Goal: Task Accomplishment & Management: Use online tool/utility

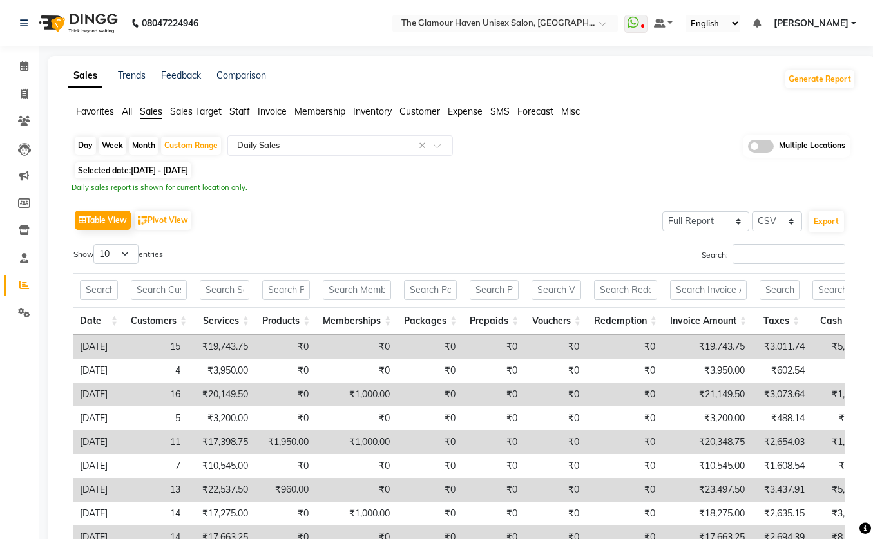
select select "full_report"
select select "csv"
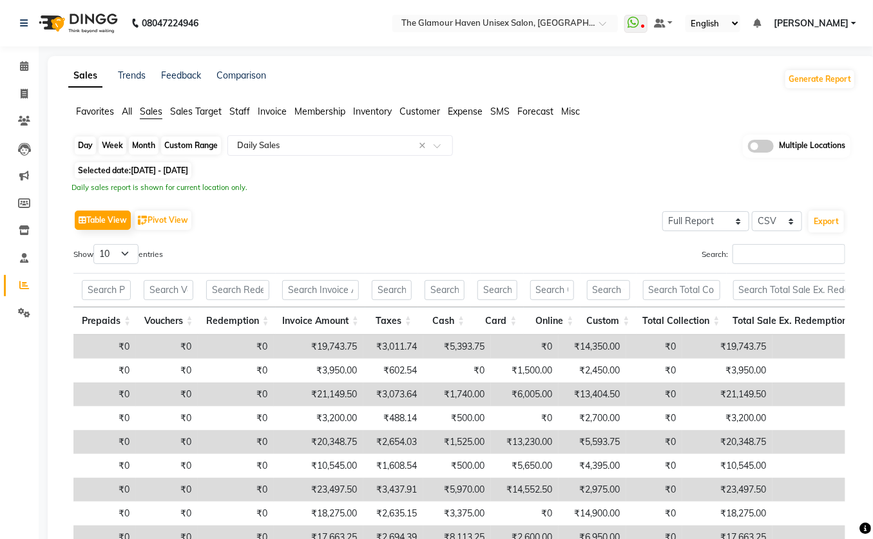
click at [175, 144] on div "Custom Range" at bounding box center [191, 146] width 60 height 18
select select "8"
select select "2025"
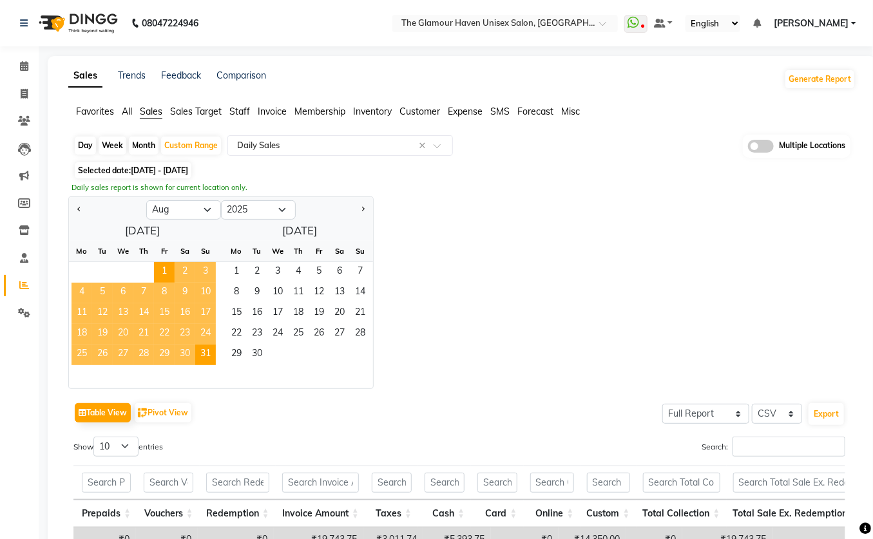
click at [153, 166] on span "[DATE] - [DATE]" at bounding box center [159, 171] width 57 height 10
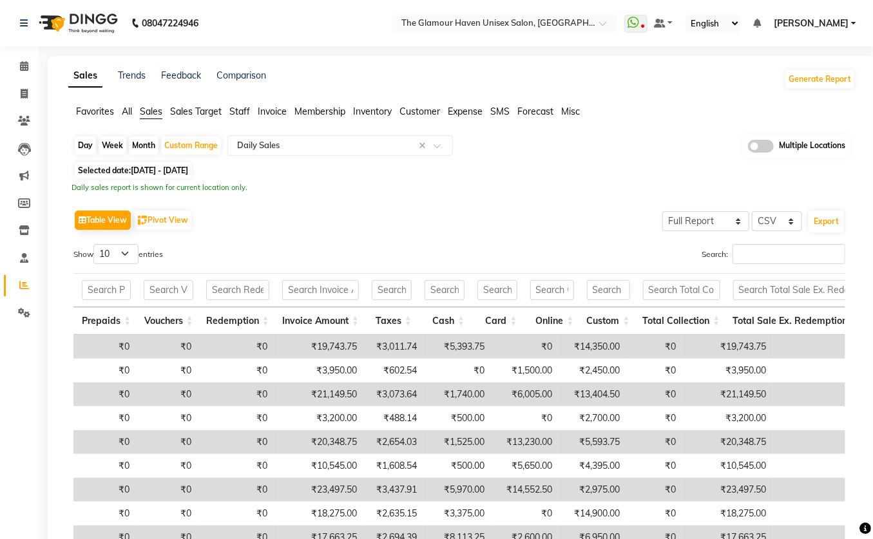
click at [142, 169] on span "[DATE] - [DATE]" at bounding box center [159, 171] width 57 height 10
select select "8"
select select "2025"
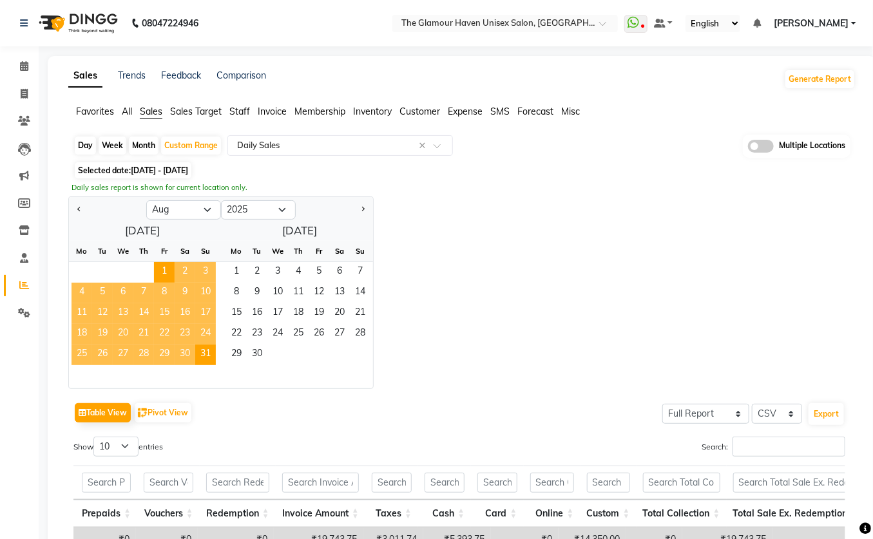
click at [202, 270] on span "3" at bounding box center [205, 272] width 21 height 21
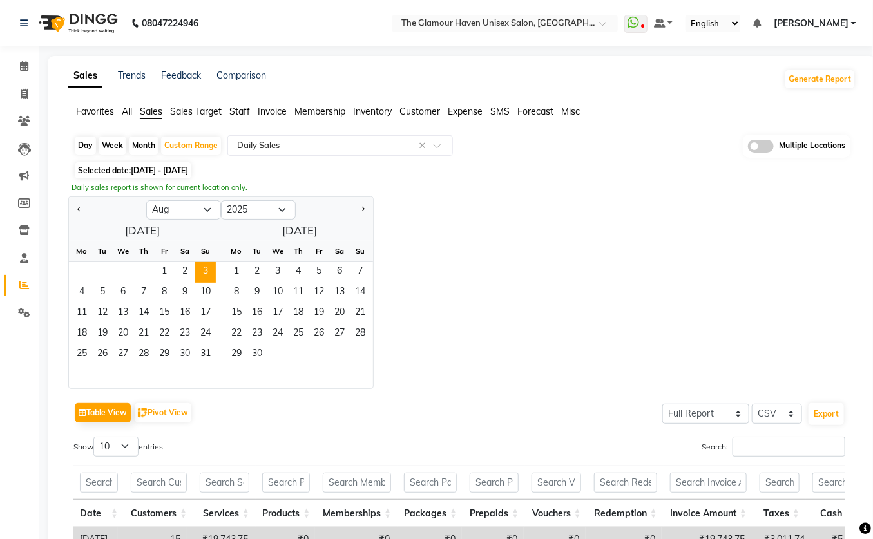
drag, startPoint x: 83, startPoint y: 148, endPoint x: 97, endPoint y: 153, distance: 15.1
click at [83, 148] on div "Day" at bounding box center [85, 146] width 21 height 18
select select "8"
select select "2025"
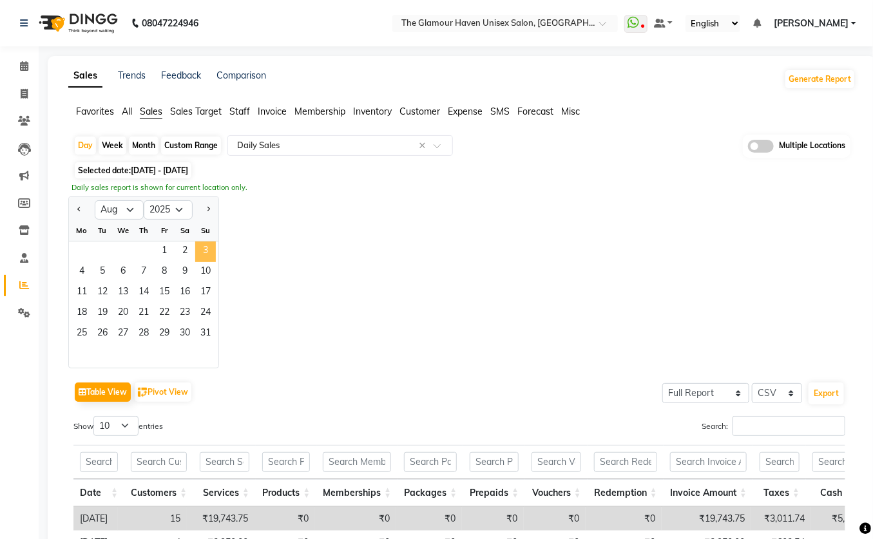
click at [202, 251] on span "3" at bounding box center [205, 252] width 21 height 21
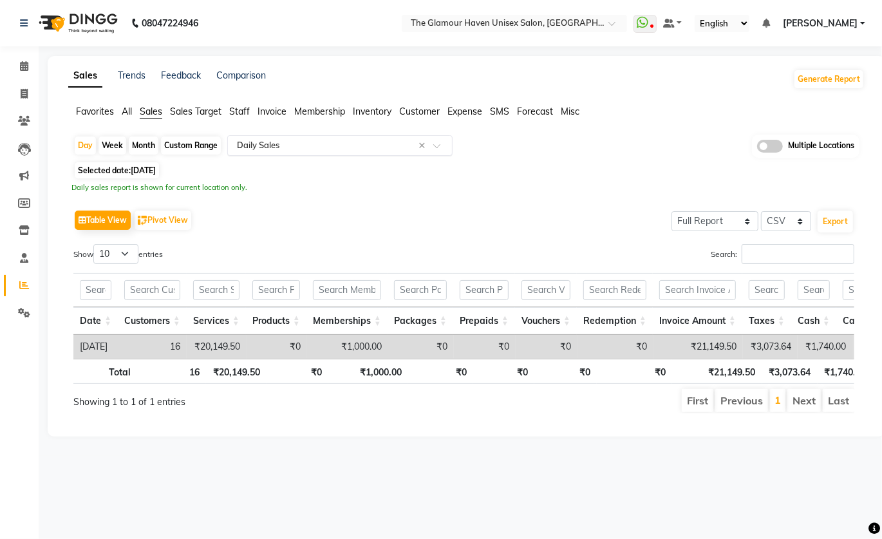
click at [439, 146] on span at bounding box center [442, 149] width 16 height 13
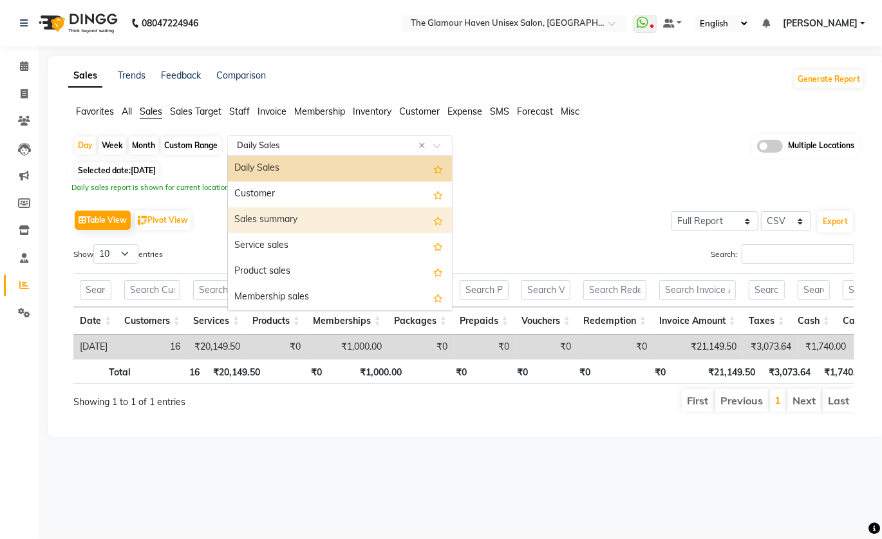
click at [292, 222] on div "Sales summary" at bounding box center [340, 220] width 224 height 26
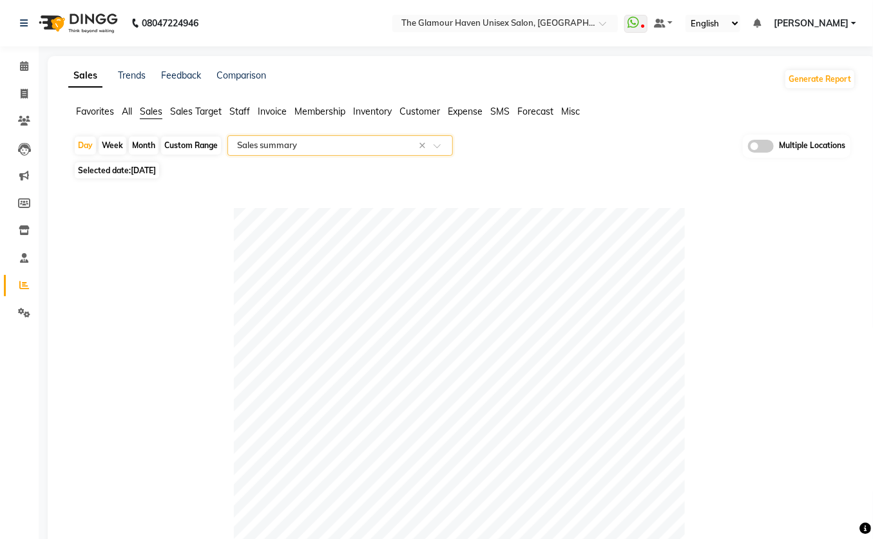
click at [435, 146] on span at bounding box center [442, 149] width 16 height 13
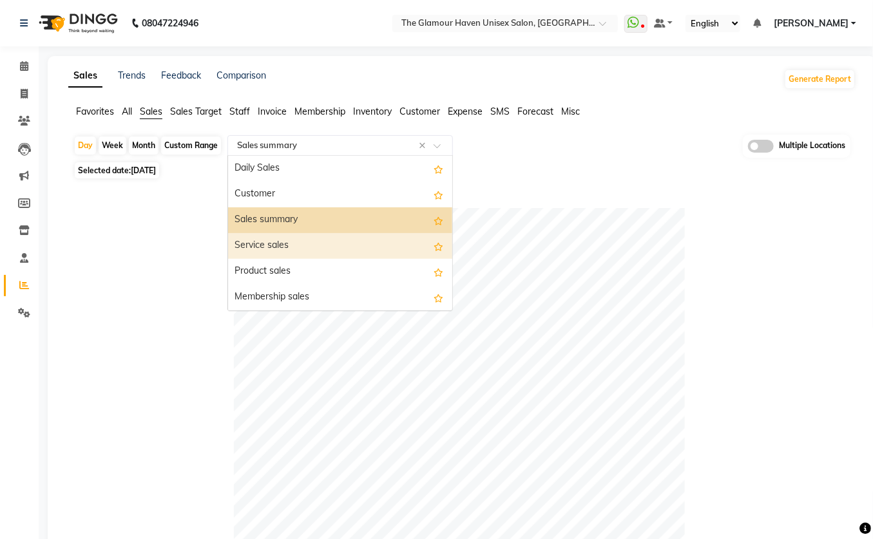
click at [283, 242] on div "Service sales" at bounding box center [340, 246] width 224 height 26
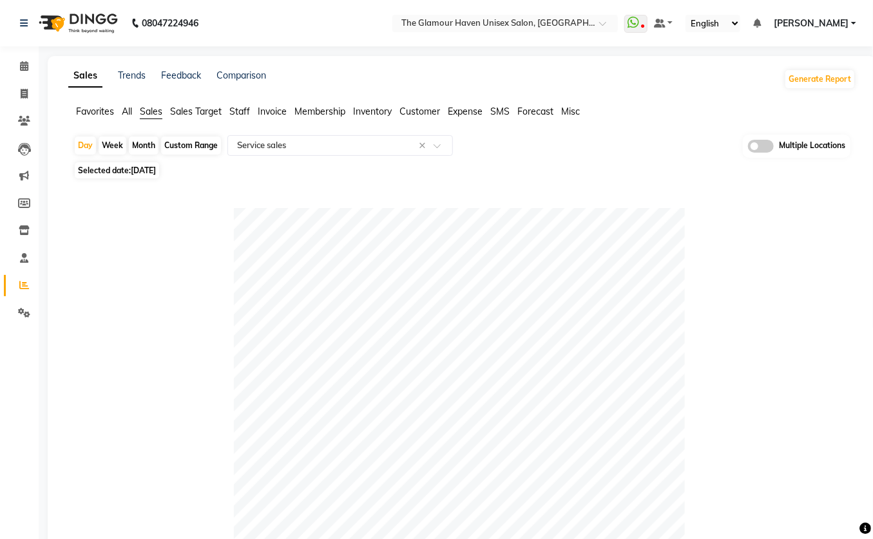
click at [279, 113] on span "Invoice" at bounding box center [272, 112] width 29 height 12
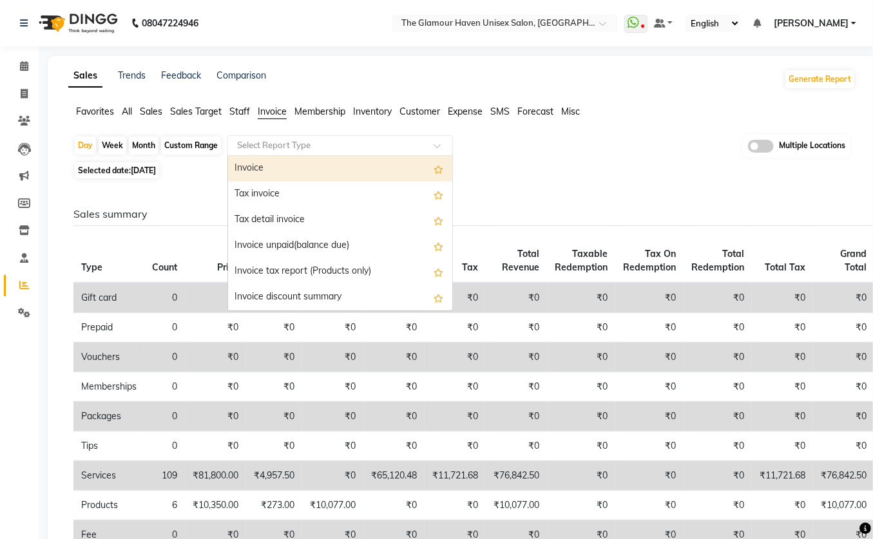
click at [437, 145] on span at bounding box center [442, 149] width 16 height 13
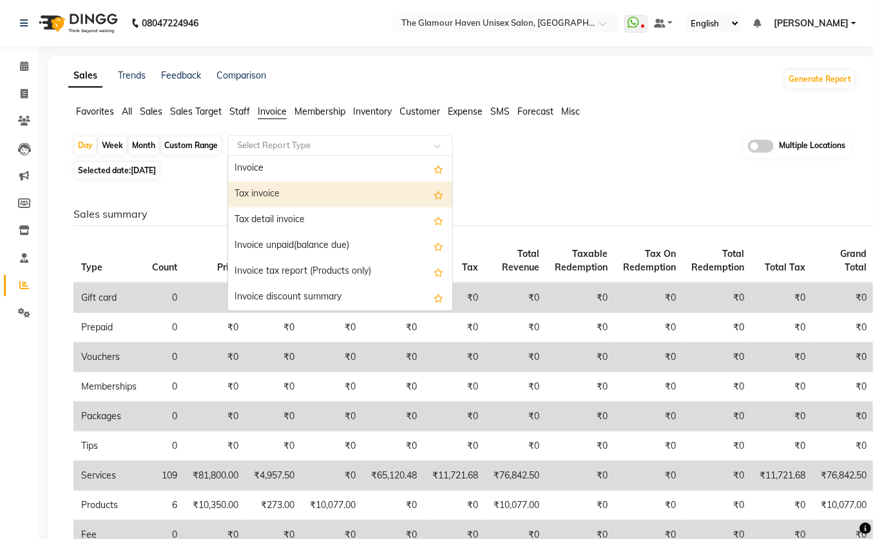
click at [271, 193] on div "Tax invoice" at bounding box center [340, 195] width 224 height 26
select select "full_report"
select select "csv"
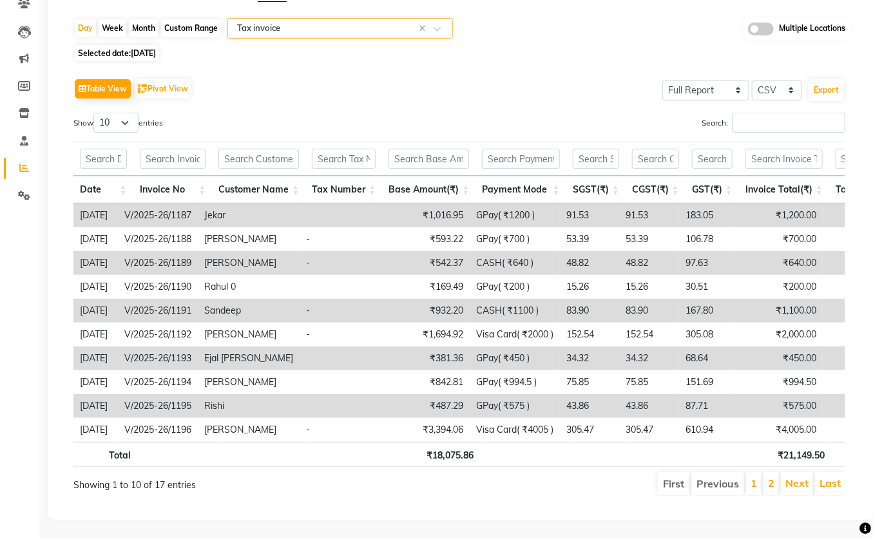
scroll to position [133, 0]
click at [798, 477] on link "Next" at bounding box center [796, 483] width 23 height 13
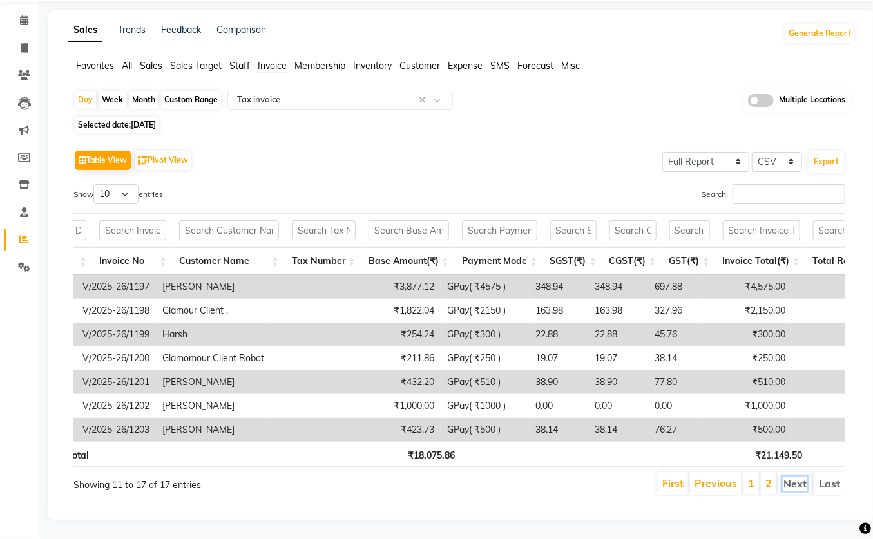
scroll to position [0, 0]
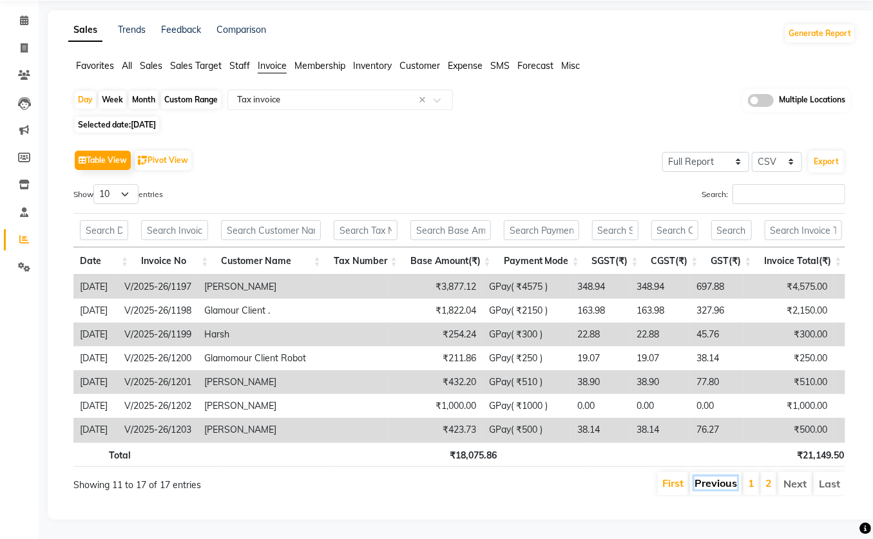
click at [716, 478] on link "Previous" at bounding box center [715, 483] width 43 height 13
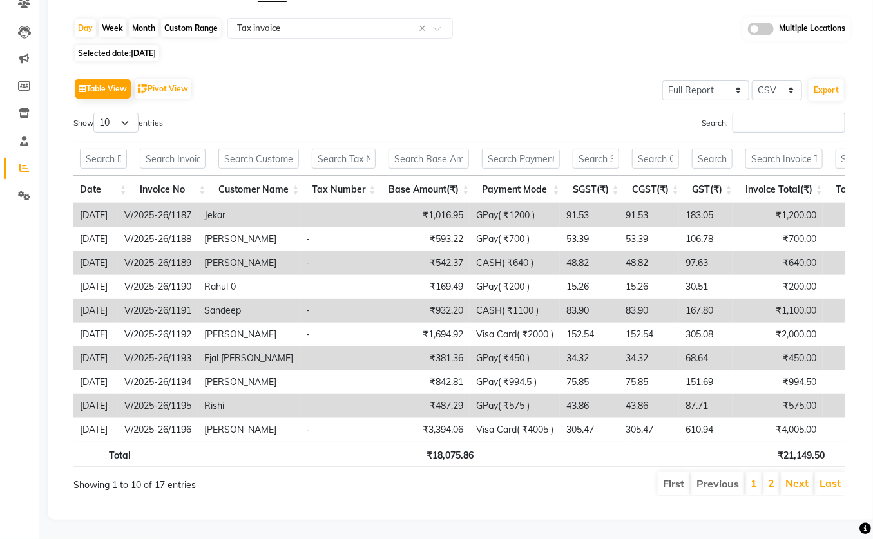
scroll to position [133, 0]
click at [797, 477] on link "Next" at bounding box center [796, 483] width 23 height 13
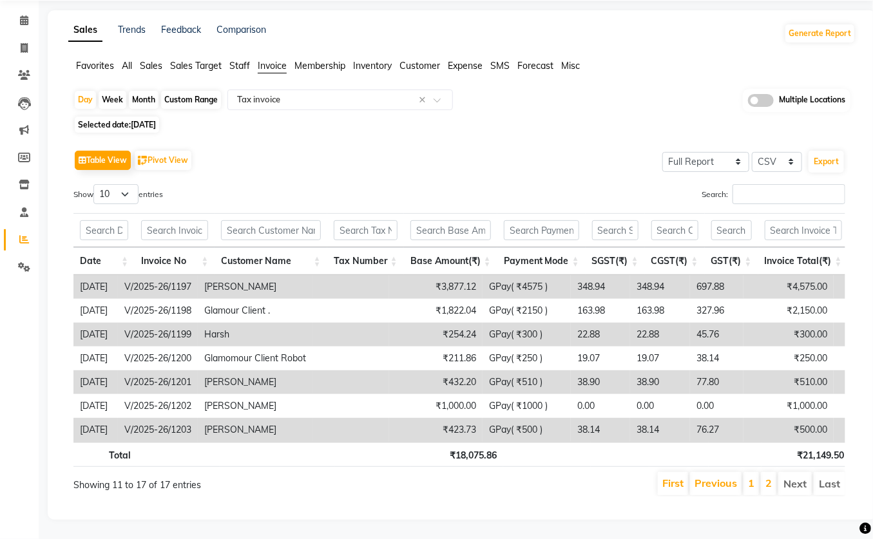
click at [795, 473] on li "Next" at bounding box center [794, 483] width 33 height 23
click at [148, 120] on span "[DATE]" at bounding box center [143, 125] width 25 height 10
select select "8"
select select "2025"
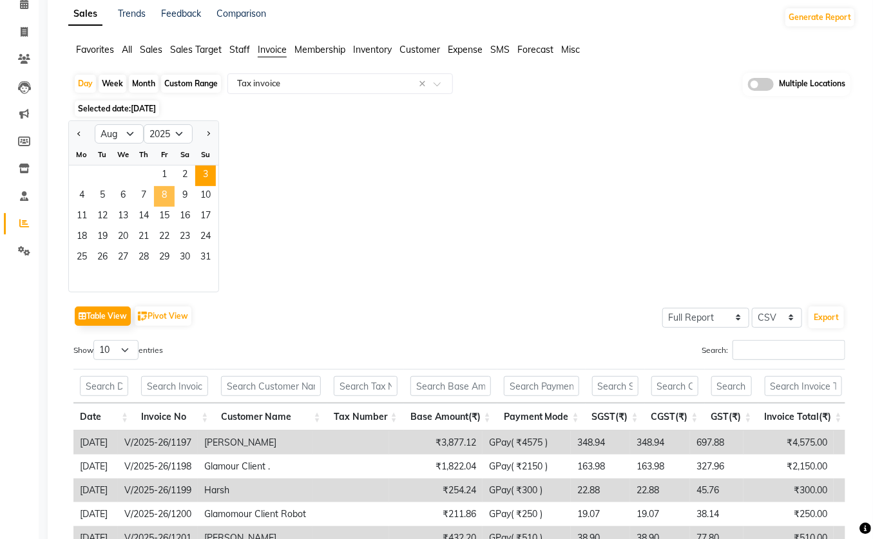
click at [167, 190] on span "8" at bounding box center [164, 196] width 21 height 21
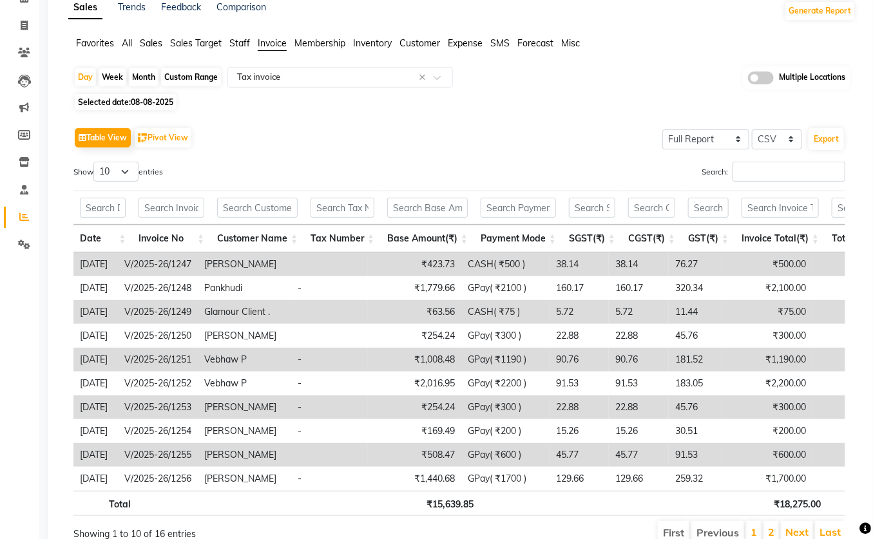
scroll to position [133, 0]
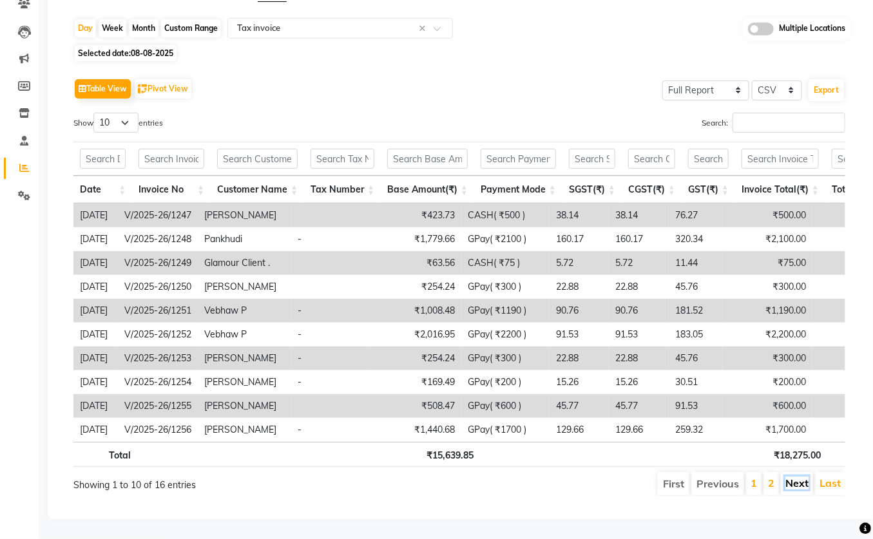
click at [802, 477] on link "Next" at bounding box center [796, 483] width 23 height 13
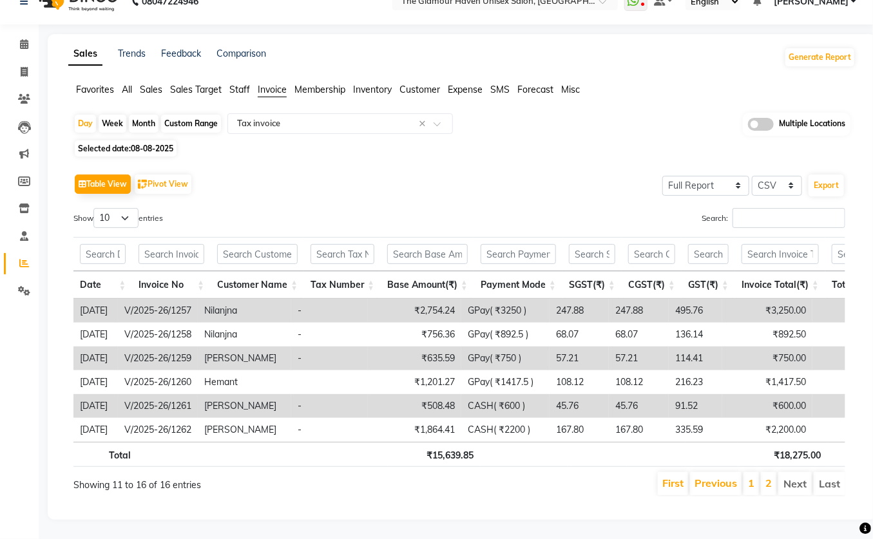
click at [802, 473] on li "Next" at bounding box center [794, 483] width 33 height 23
click at [144, 144] on span "08-08-2025" at bounding box center [152, 149] width 43 height 10
select select "8"
select select "2025"
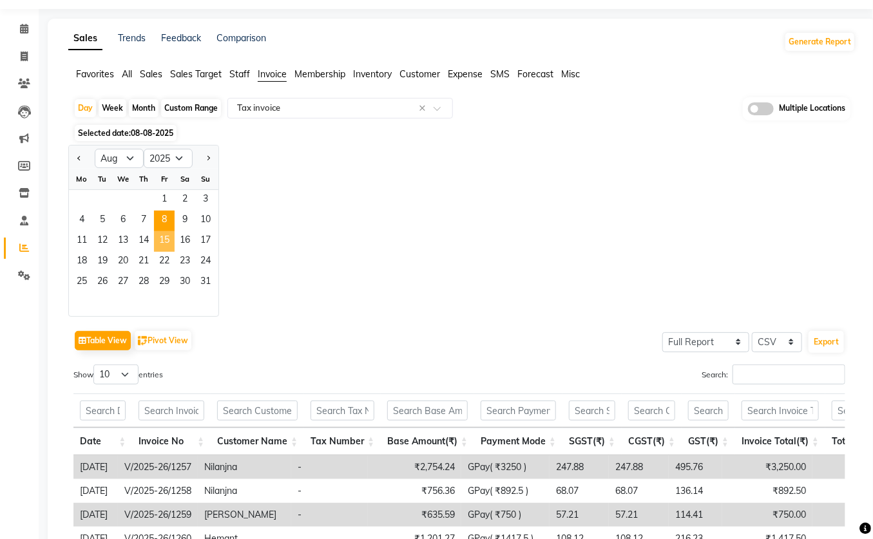
click at [170, 236] on span "15" at bounding box center [164, 241] width 21 height 21
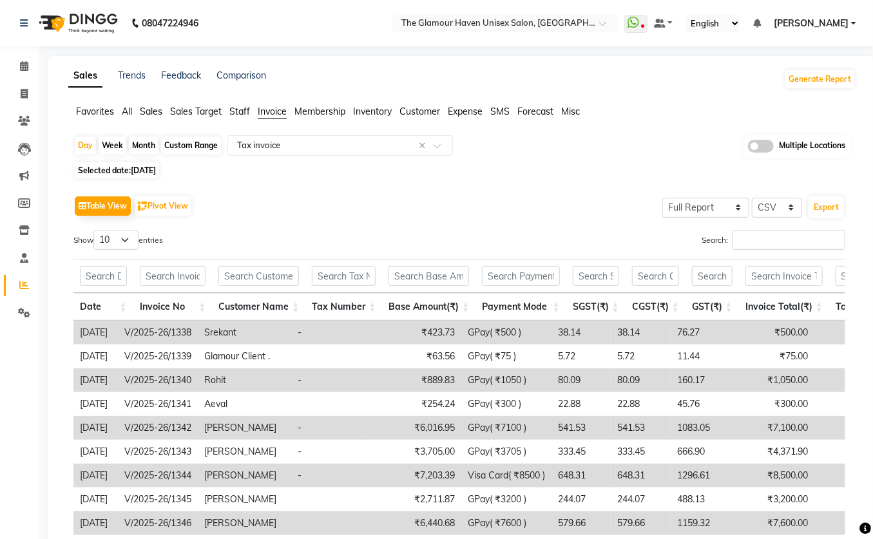
scroll to position [133, 0]
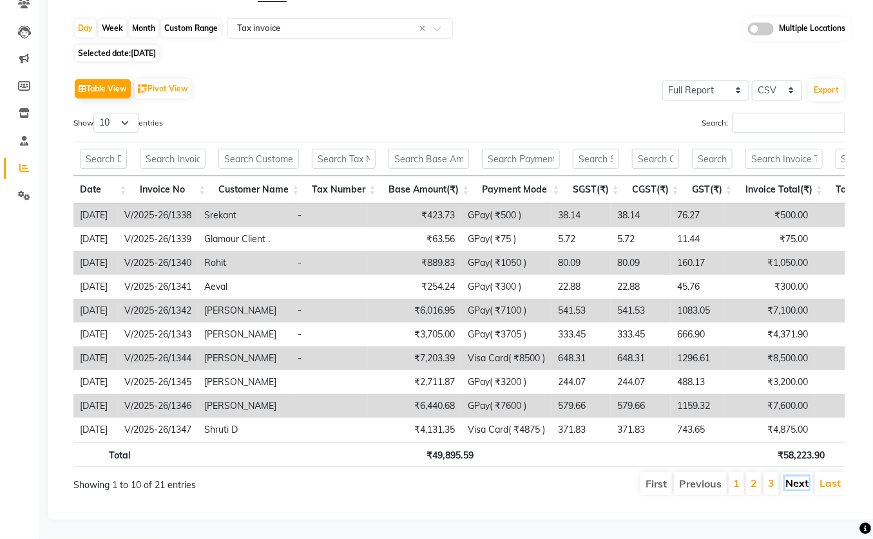
click at [800, 477] on link "Next" at bounding box center [796, 483] width 23 height 13
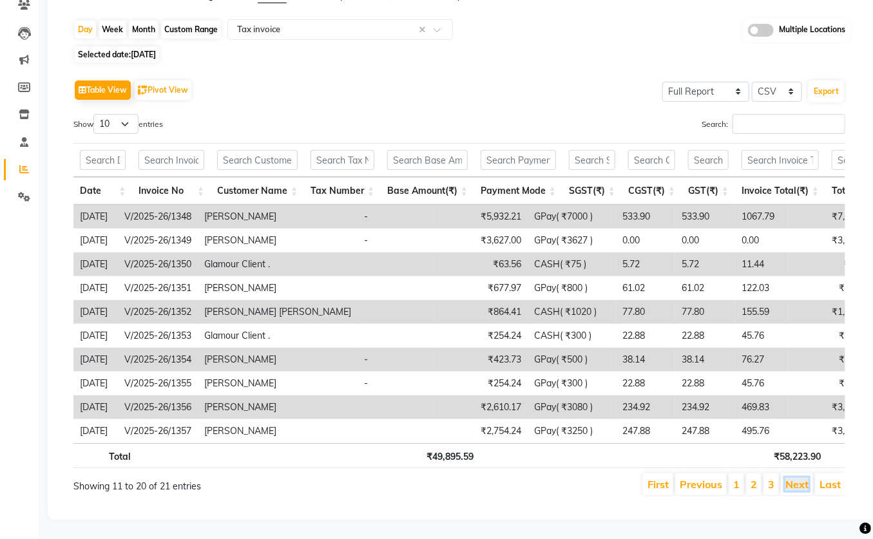
click at [794, 478] on link "Next" at bounding box center [796, 484] width 23 height 13
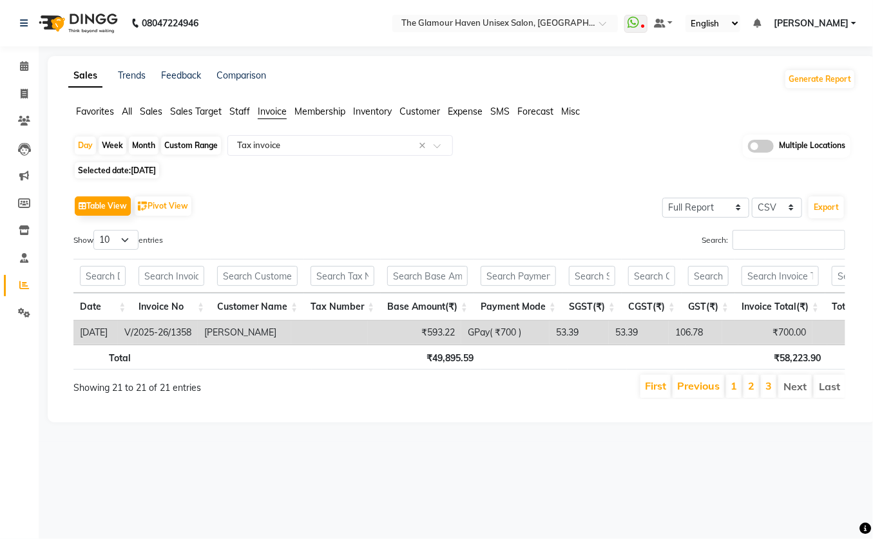
scroll to position [0, 0]
click at [138, 167] on span "[DATE]" at bounding box center [143, 171] width 25 height 10
select select "8"
select select "2025"
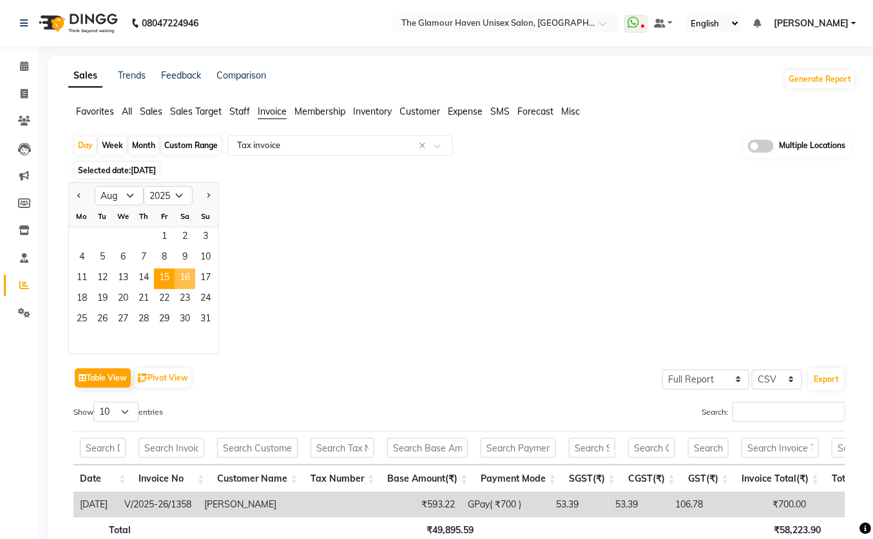
click at [184, 278] on span "16" at bounding box center [185, 279] width 21 height 21
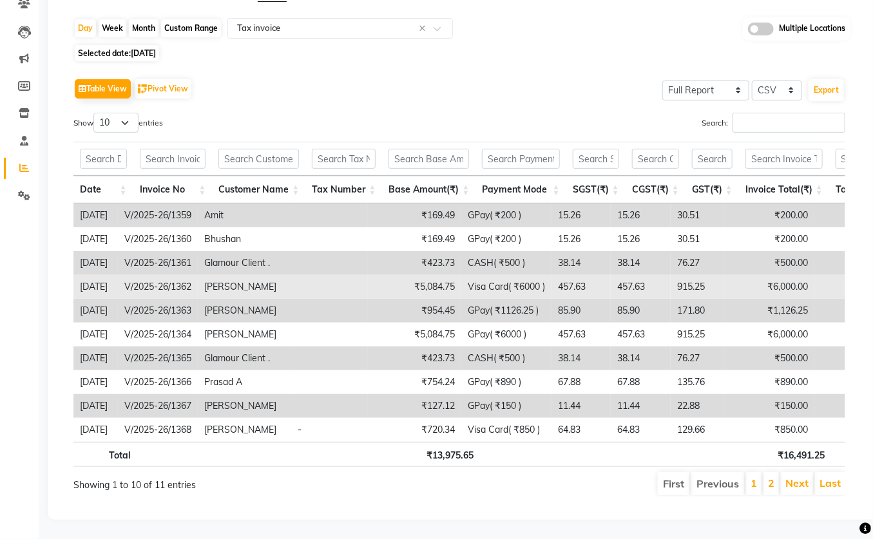
scroll to position [133, 0]
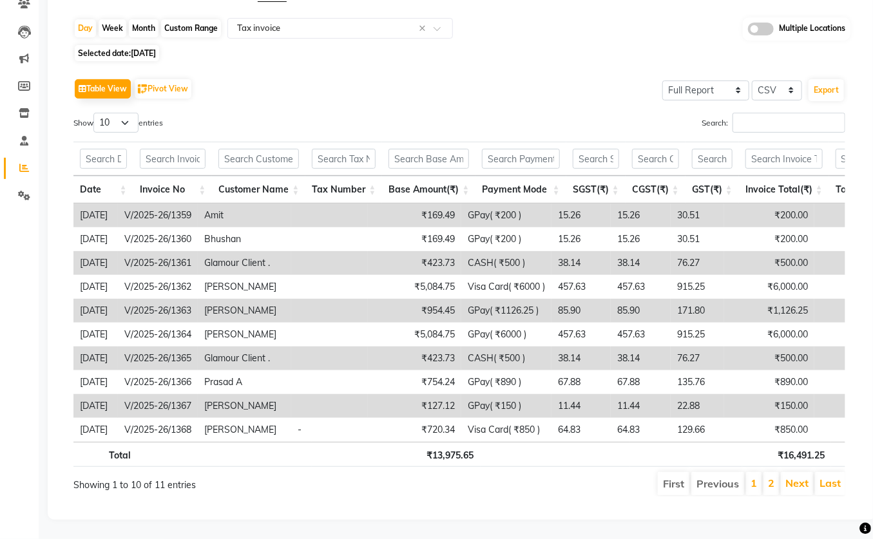
click at [507, 394] on td "GPay( ₹150 )" at bounding box center [506, 406] width 90 height 24
click at [795, 477] on link "Next" at bounding box center [796, 483] width 23 height 13
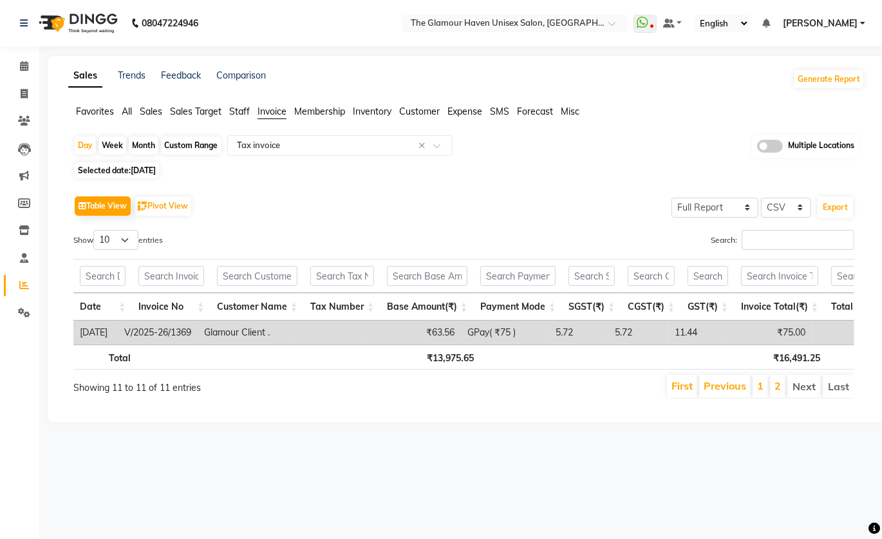
click at [142, 168] on span "[DATE]" at bounding box center [143, 171] width 25 height 10
select select "8"
select select "2025"
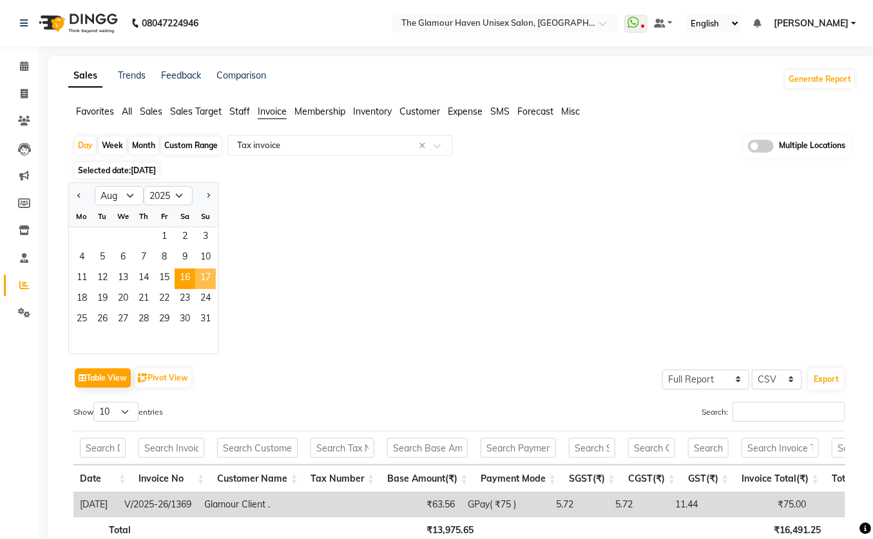
click at [209, 275] on span "17" at bounding box center [205, 279] width 21 height 21
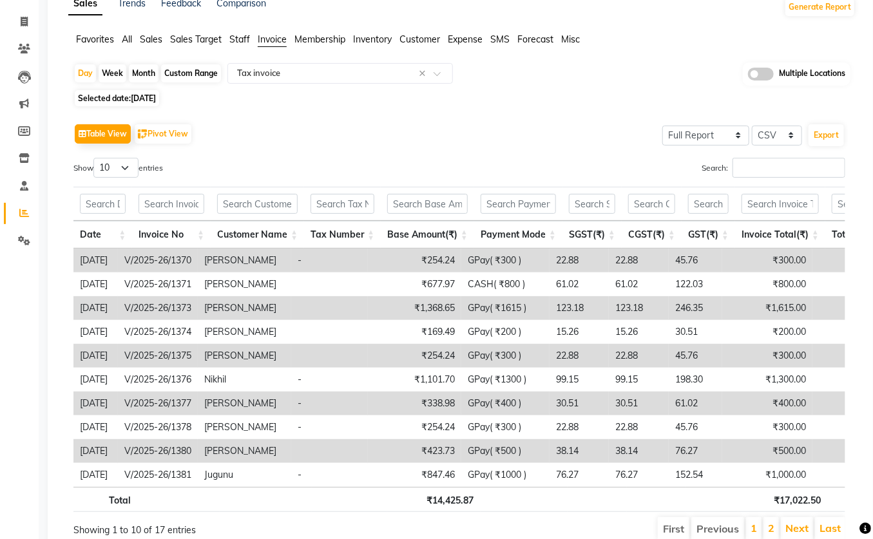
scroll to position [129, 0]
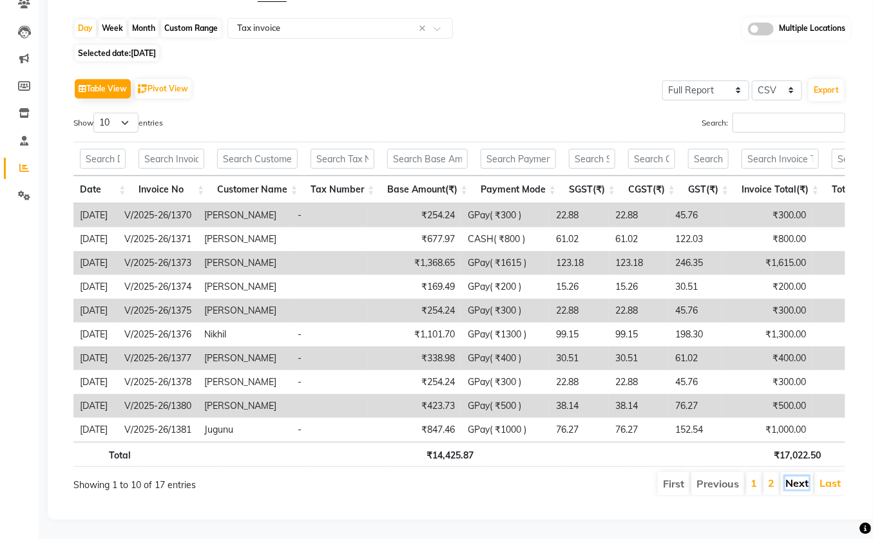
click at [797, 477] on link "Next" at bounding box center [796, 483] width 23 height 13
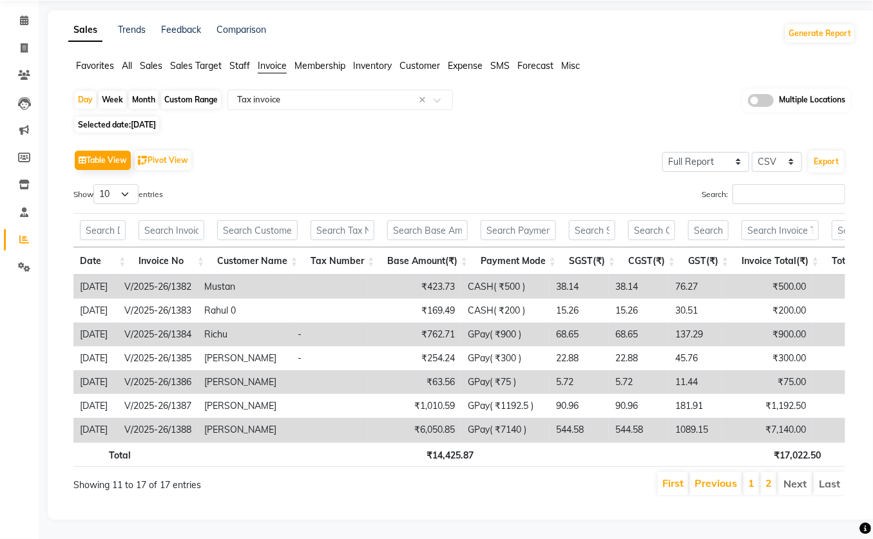
scroll to position [62, 0]
click at [142, 117] on span "Selected date: [DATE]" at bounding box center [117, 125] width 84 height 16
select select "8"
select select "2025"
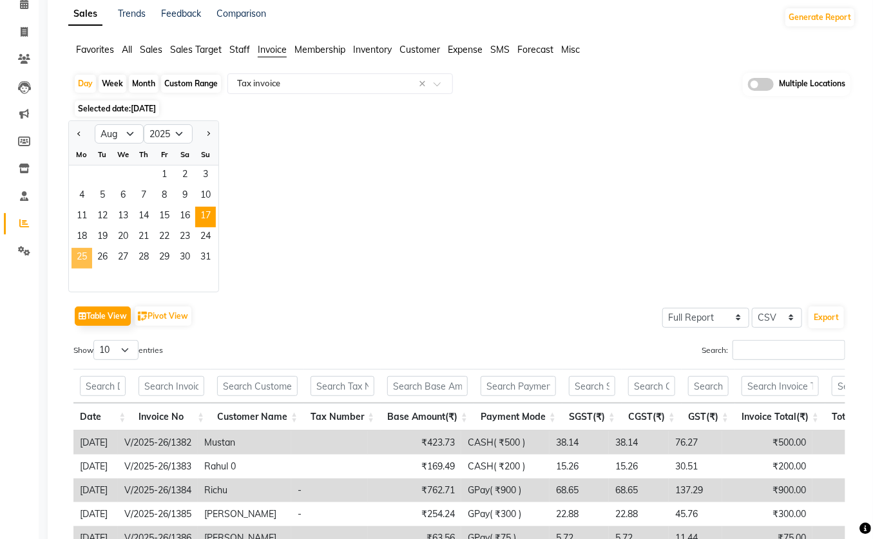
click at [82, 253] on span "25" at bounding box center [81, 258] width 21 height 21
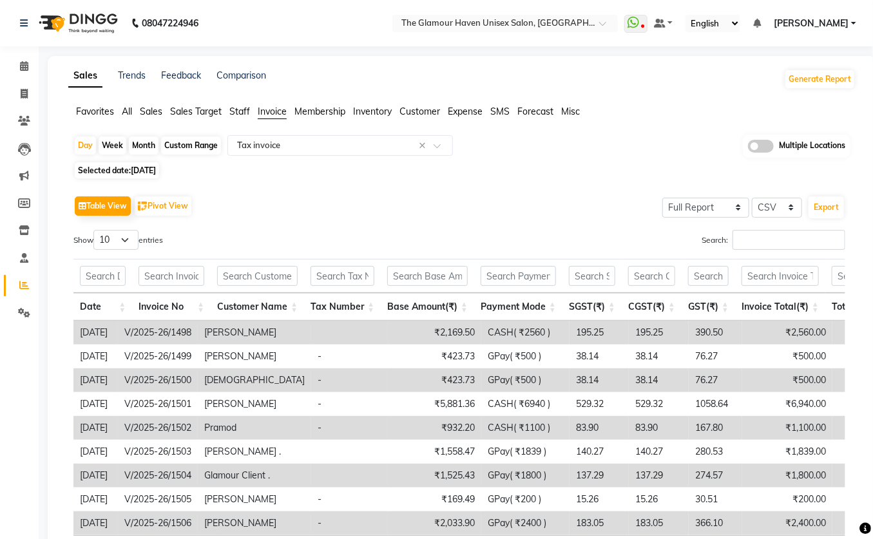
scroll to position [110, 0]
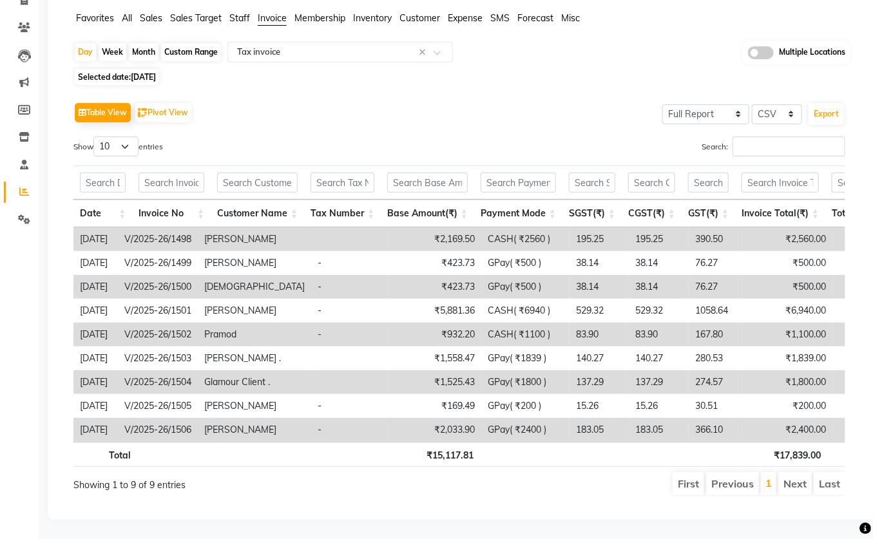
click at [144, 72] on span "[DATE]" at bounding box center [143, 77] width 25 height 10
select select "8"
select select "2025"
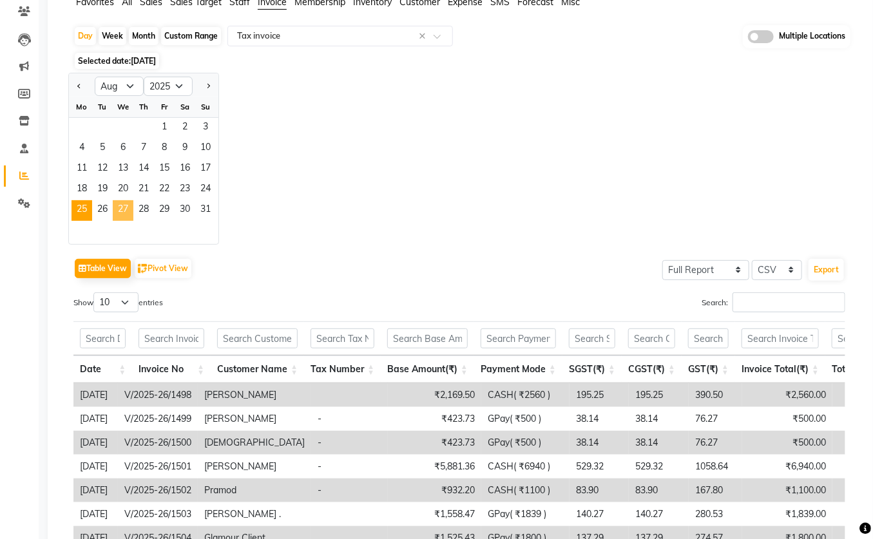
click at [125, 212] on span "27" at bounding box center [123, 210] width 21 height 21
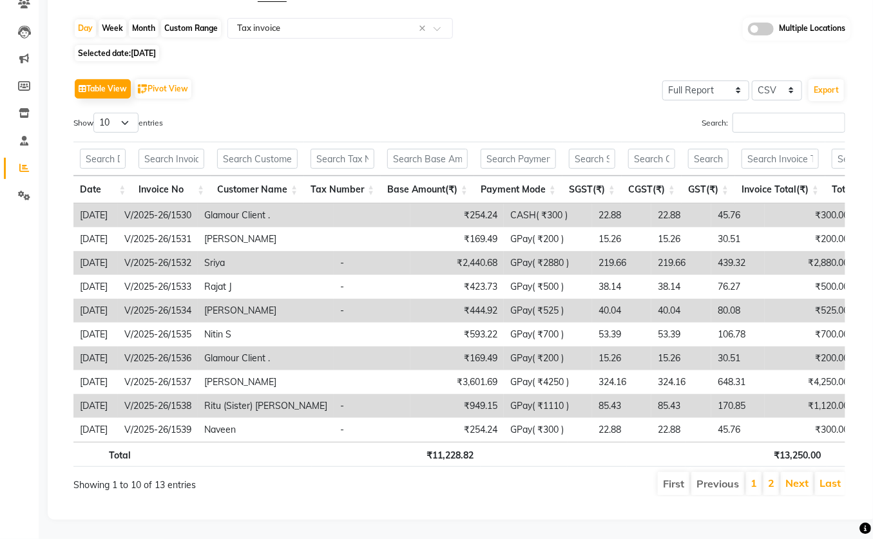
scroll to position [133, 0]
click at [805, 477] on link "Next" at bounding box center [796, 483] width 23 height 13
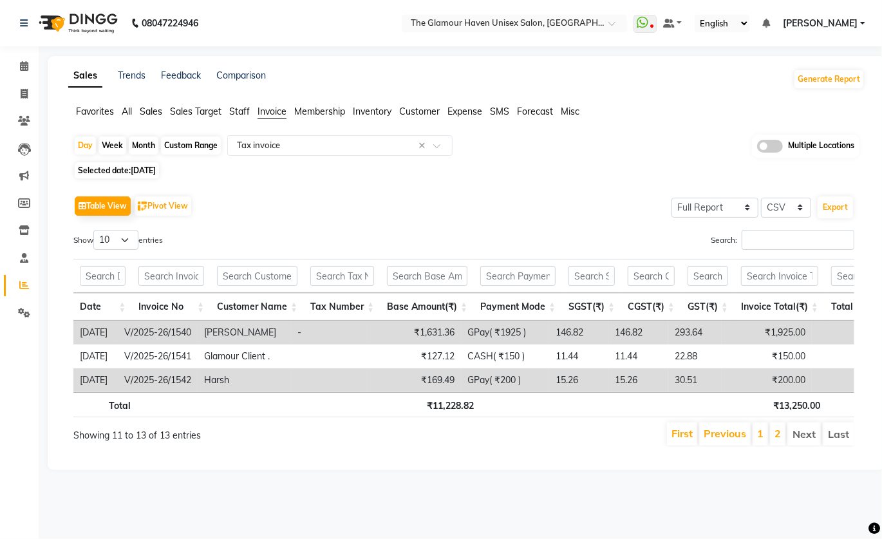
click at [156, 166] on span "[DATE]" at bounding box center [143, 171] width 25 height 10
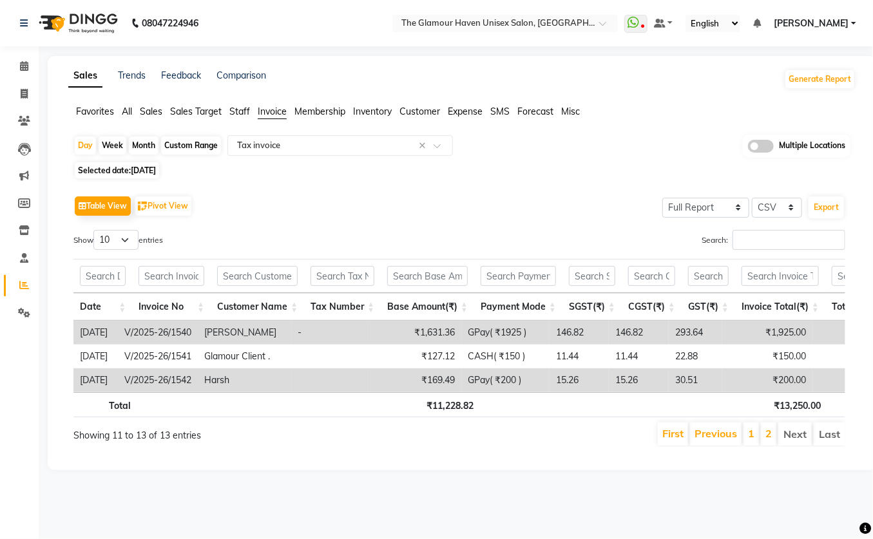
select select "8"
select select "2025"
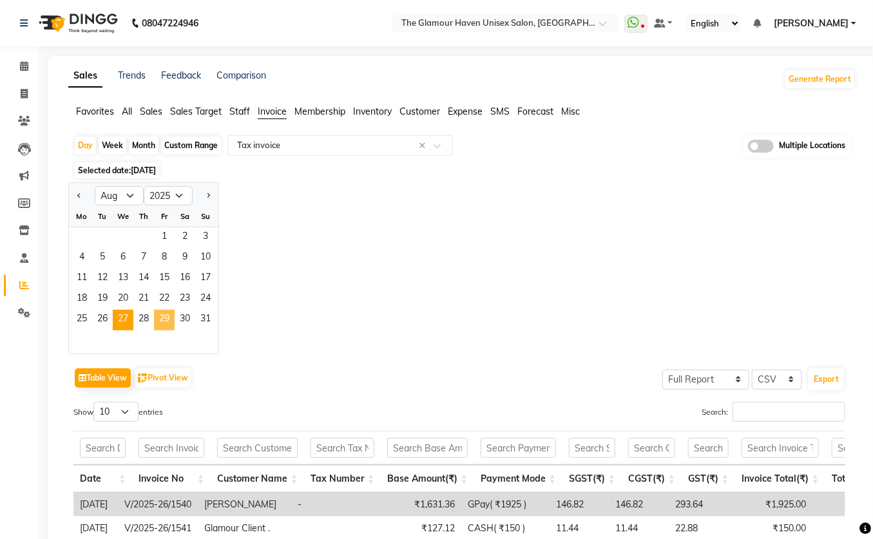
click at [162, 318] on span "29" at bounding box center [164, 320] width 21 height 21
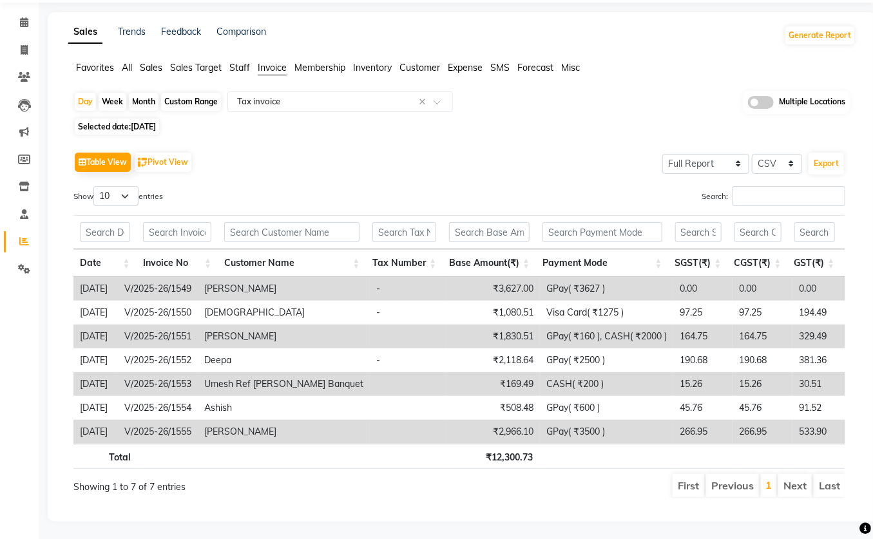
scroll to position [62, 0]
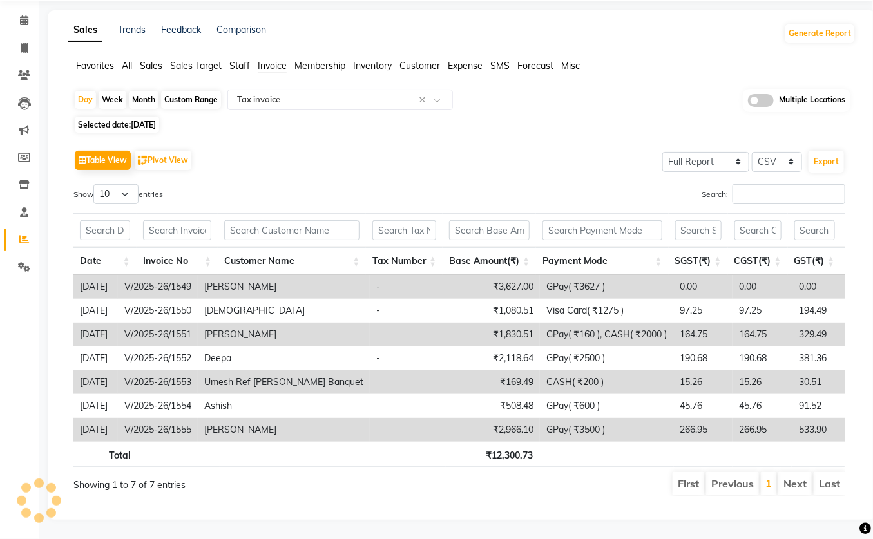
click at [372, 147] on div "Table View Pivot View Select Full Report Filtered Report Select CSV PDF Export" at bounding box center [459, 160] width 772 height 27
click at [796, 475] on li "Next" at bounding box center [794, 483] width 33 height 23
click at [526, 147] on div "Table View Pivot View Select Full Report Filtered Report Select CSV PDF Export" at bounding box center [459, 160] width 772 height 27
click at [240, 60] on span "Staff" at bounding box center [239, 66] width 21 height 12
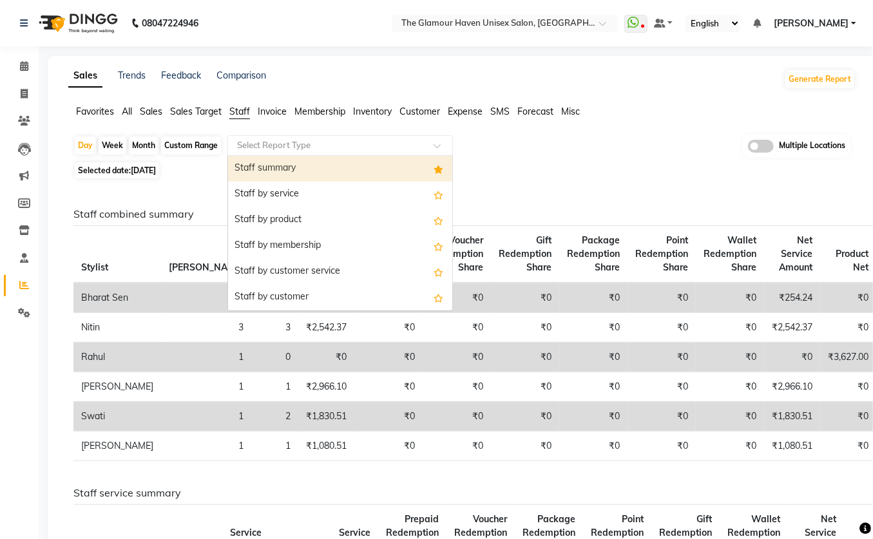
click at [437, 146] on span at bounding box center [442, 149] width 16 height 13
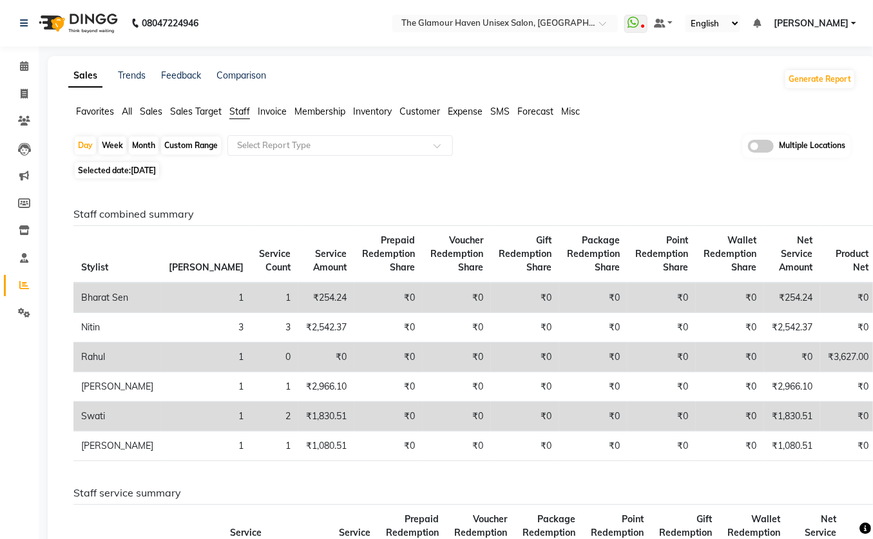
click at [149, 148] on div "Month" at bounding box center [144, 146] width 30 height 18
select select "8"
select select "2025"
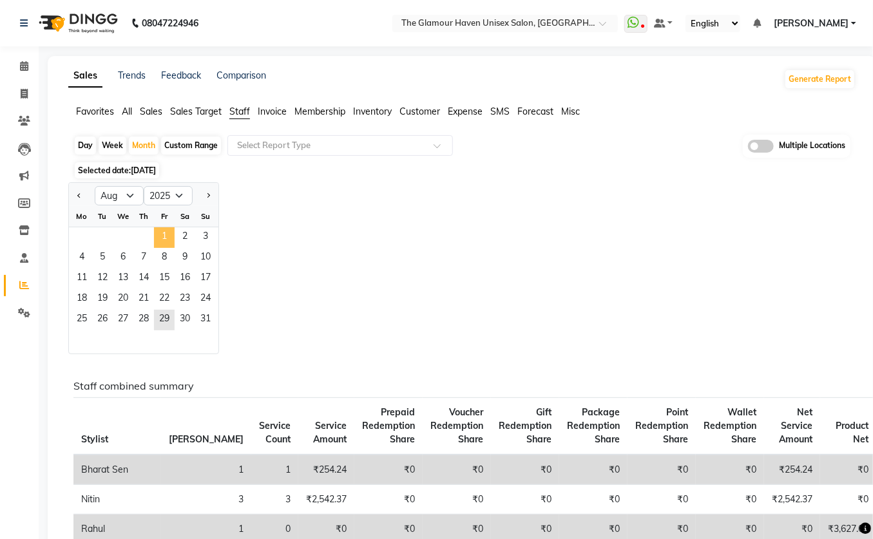
click at [163, 236] on span "1" at bounding box center [164, 237] width 21 height 21
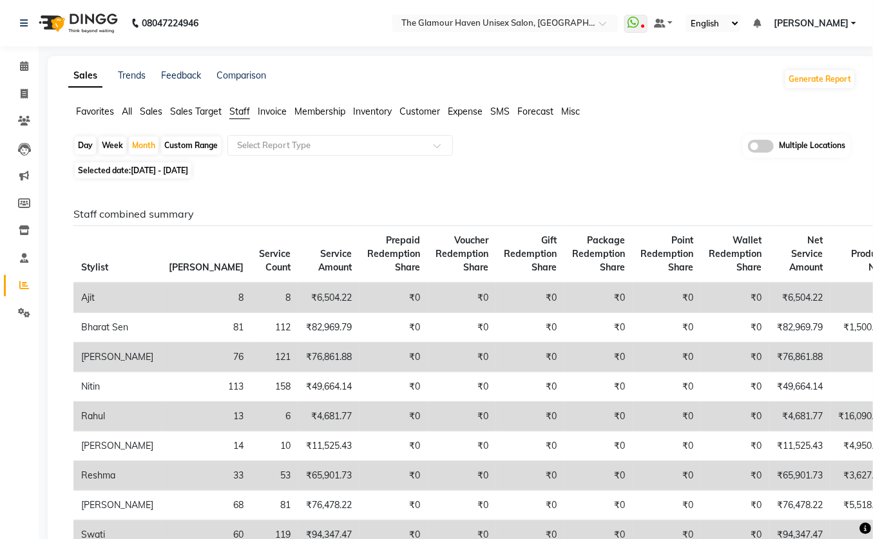
click at [284, 143] on input "text" at bounding box center [327, 145] width 186 height 13
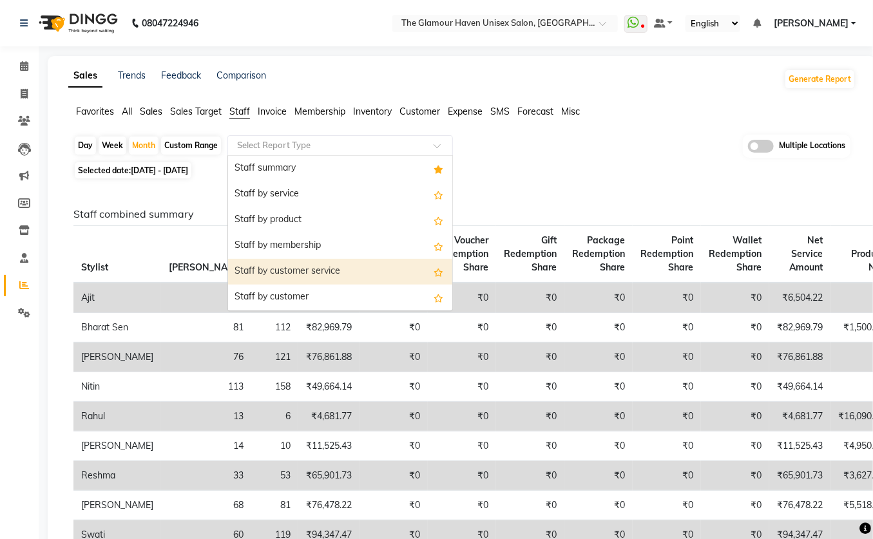
click at [303, 271] on div "Staff by customer service" at bounding box center [340, 272] width 224 height 26
select select "full_report"
select select "csv"
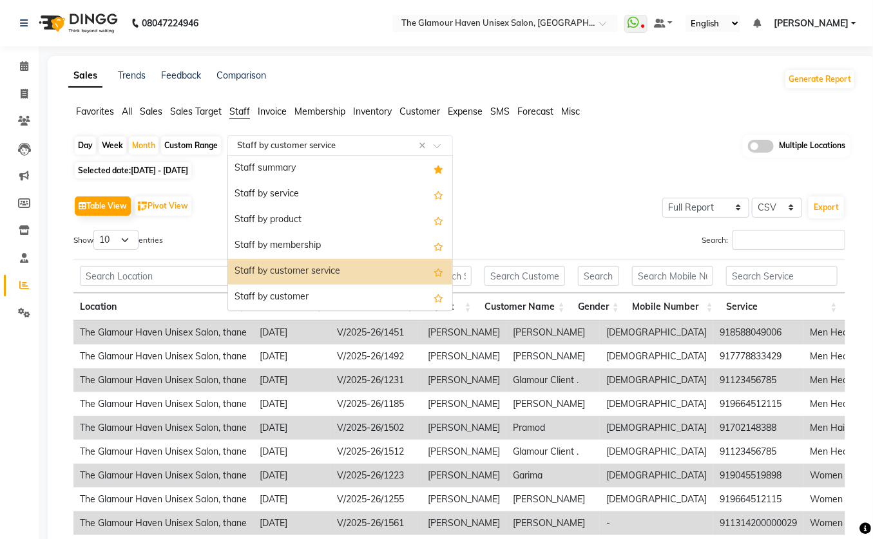
click at [438, 146] on span at bounding box center [442, 149] width 16 height 13
click at [278, 167] on div "Staff summary" at bounding box center [340, 169] width 224 height 26
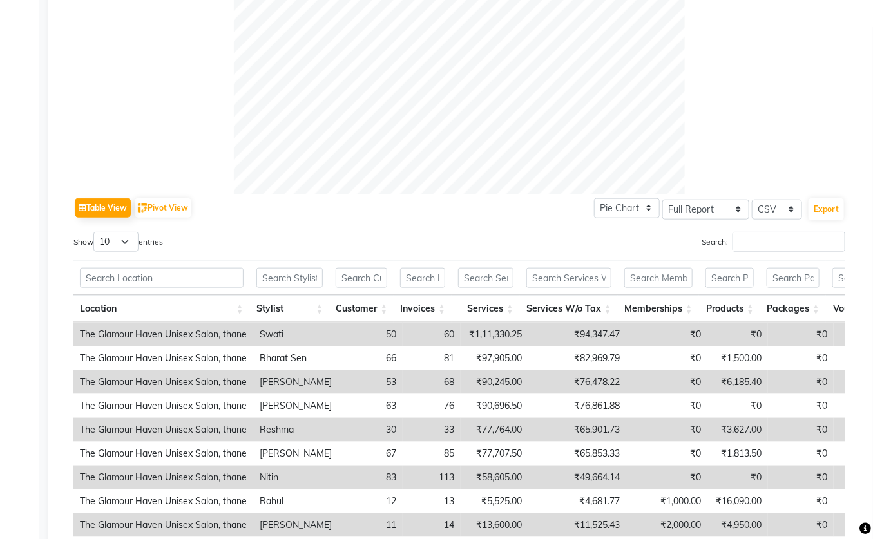
scroll to position [599, 0]
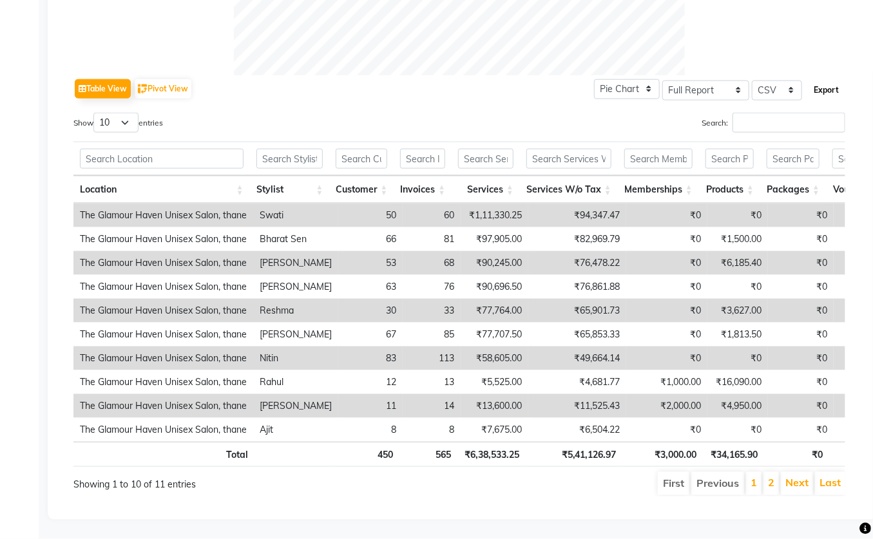
click at [819, 79] on button "Export" at bounding box center [825, 90] width 35 height 22
